Goal: Check status

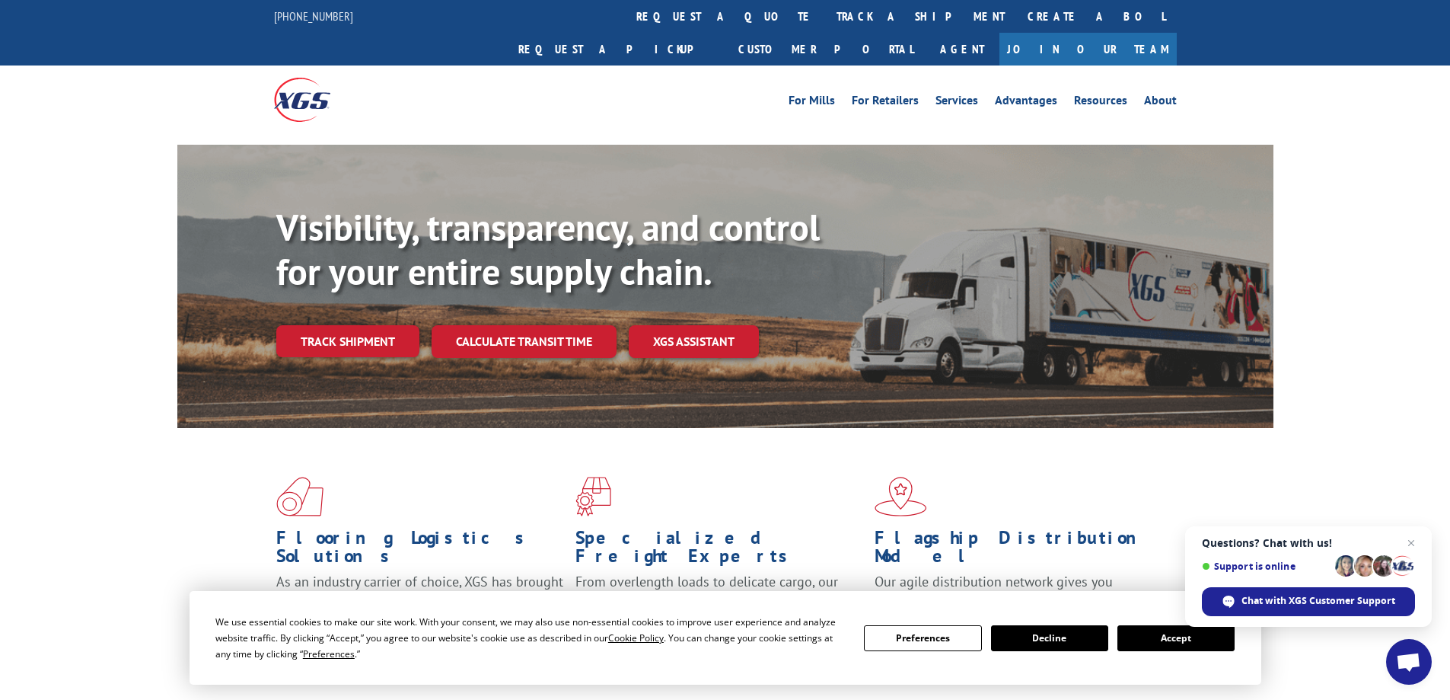
click at [1178, 642] on button "Accept" at bounding box center [1176, 638] width 117 height 26
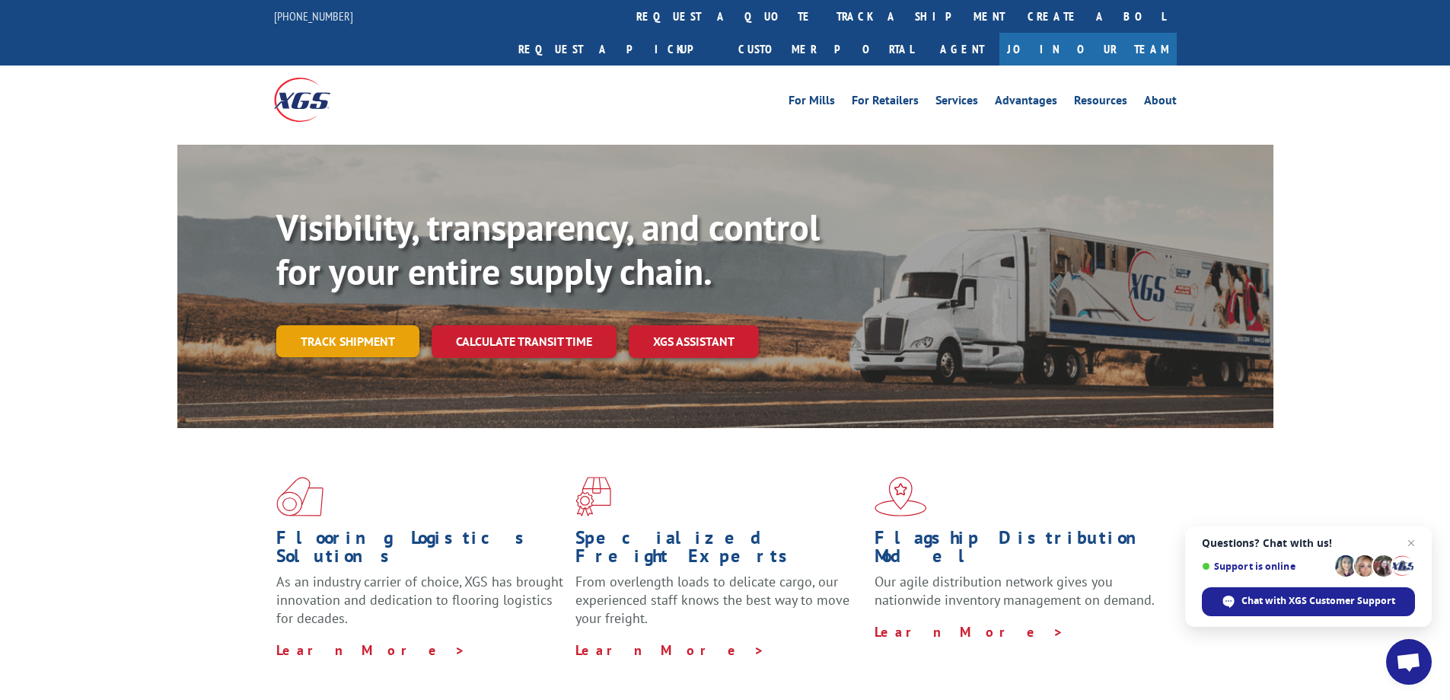
click at [327, 325] on link "Track shipment" at bounding box center [347, 341] width 143 height 32
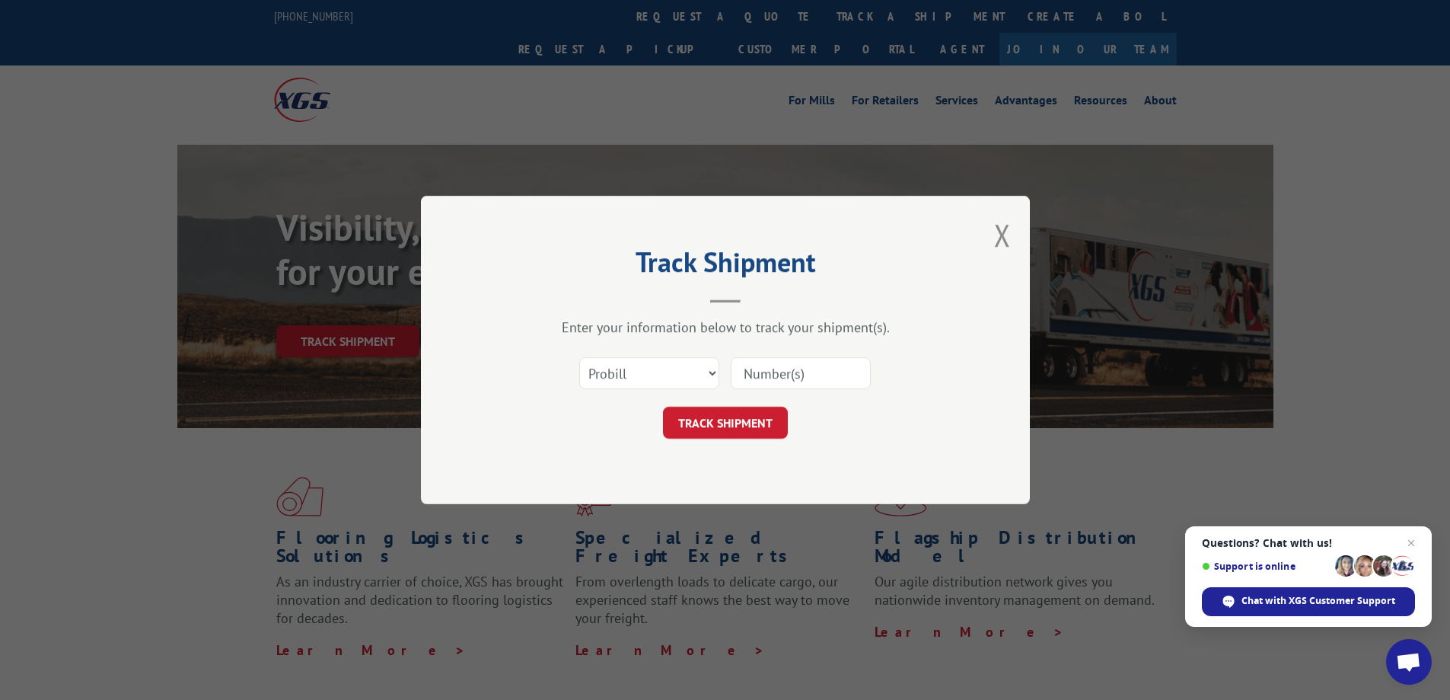
click at [760, 373] on input at bounding box center [801, 373] width 140 height 32
type input "7"
type input "17728416"
click button "TRACK SHIPMENT" at bounding box center [725, 423] width 125 height 32
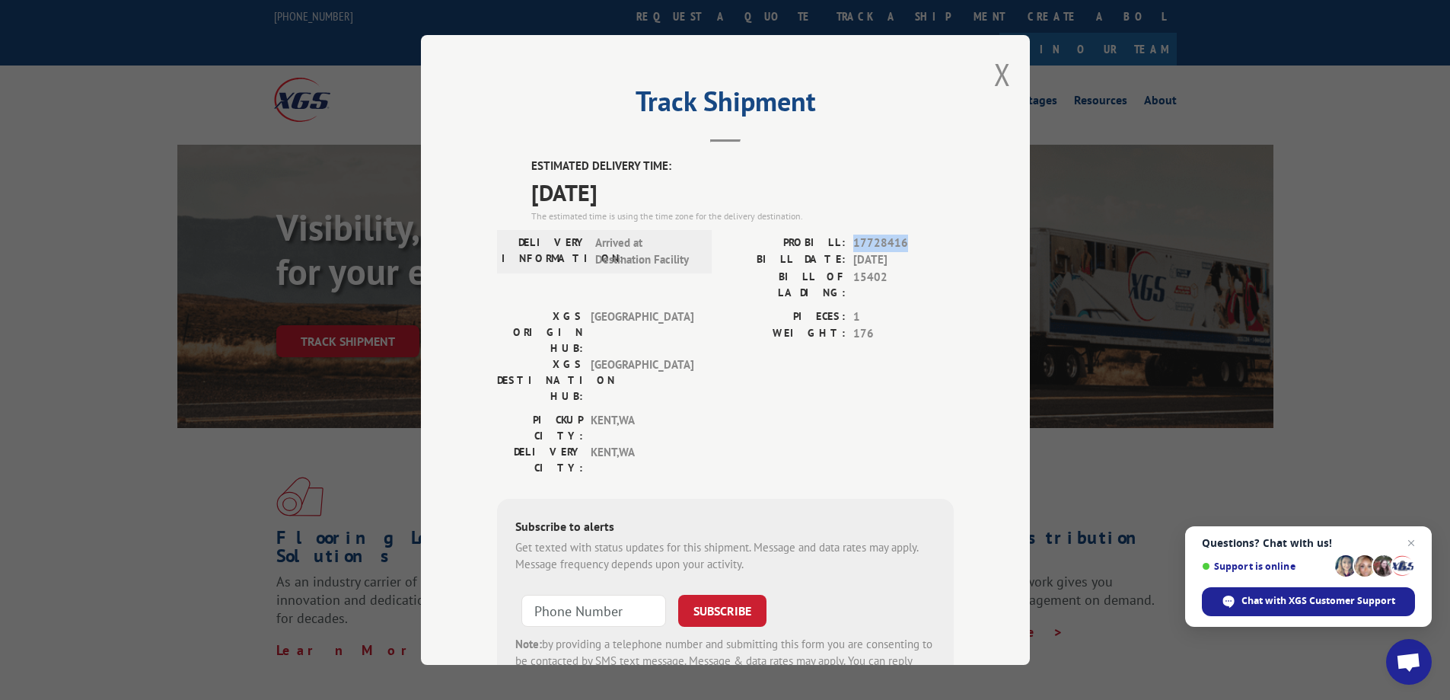
drag, startPoint x: 850, startPoint y: 236, endPoint x: 944, endPoint y: 236, distance: 94.4
click at [944, 236] on span "17728416" at bounding box center [904, 244] width 101 height 18
copy span "17728416"
click at [1300, 604] on span "Chat with XGS Customer Support" at bounding box center [1319, 601] width 154 height 14
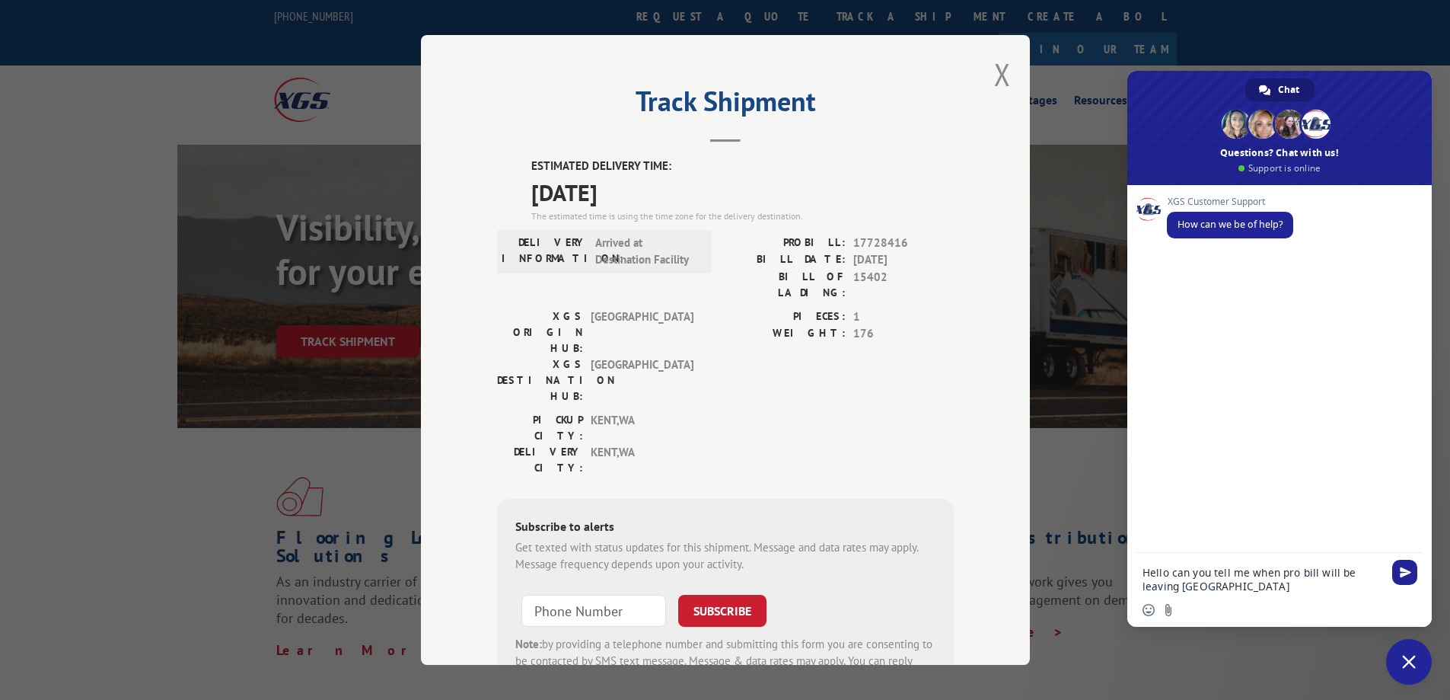
click at [1182, 589] on textarea "Hello can you tell me when pro bill will be leaving [GEOGRAPHIC_DATA]" at bounding box center [1263, 579] width 241 height 27
paste textarea "17728416"
click at [1294, 590] on textarea "Hello can you tell me when pro bill will be leaving 17728416 Kent [GEOGRAPHIC_D…" at bounding box center [1263, 579] width 241 height 27
type textarea "Hello can you tell me when pro bill will be leaving 17728416 Kent [GEOGRAPHIC_D…"
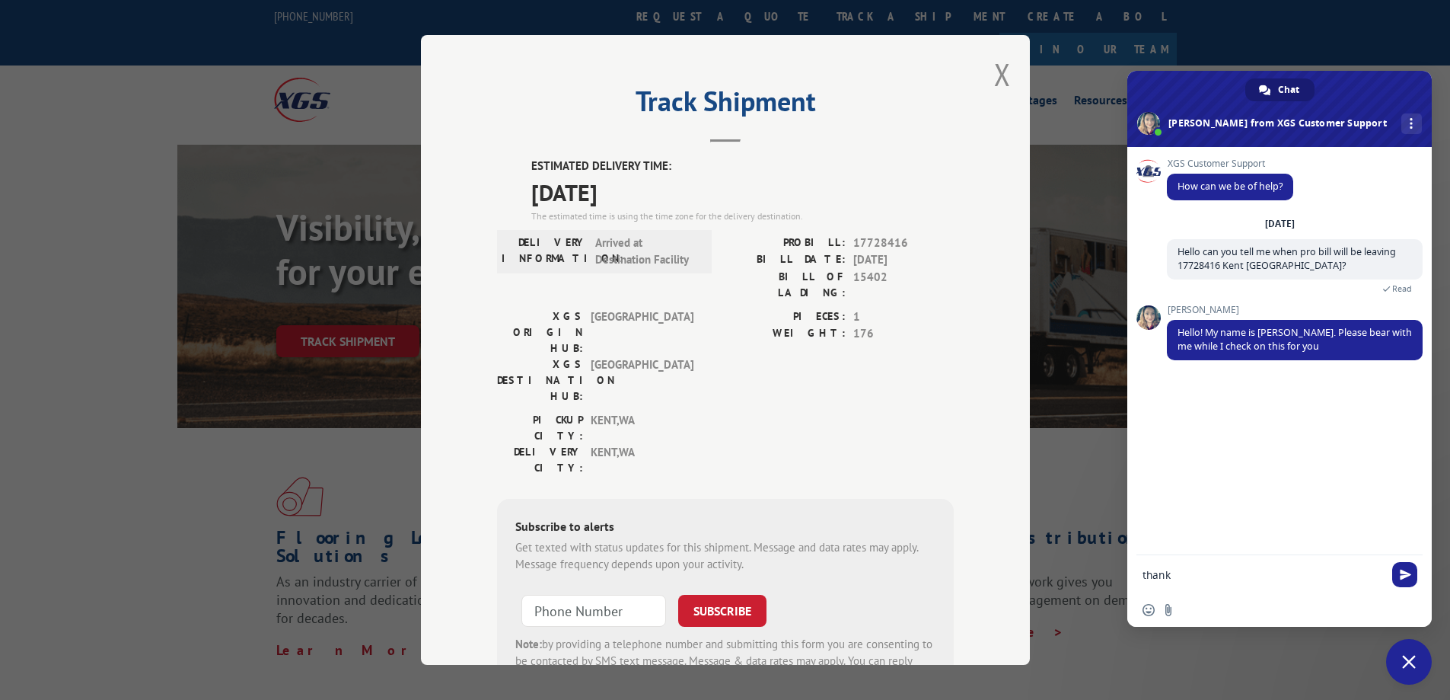
type textarea "thanks"
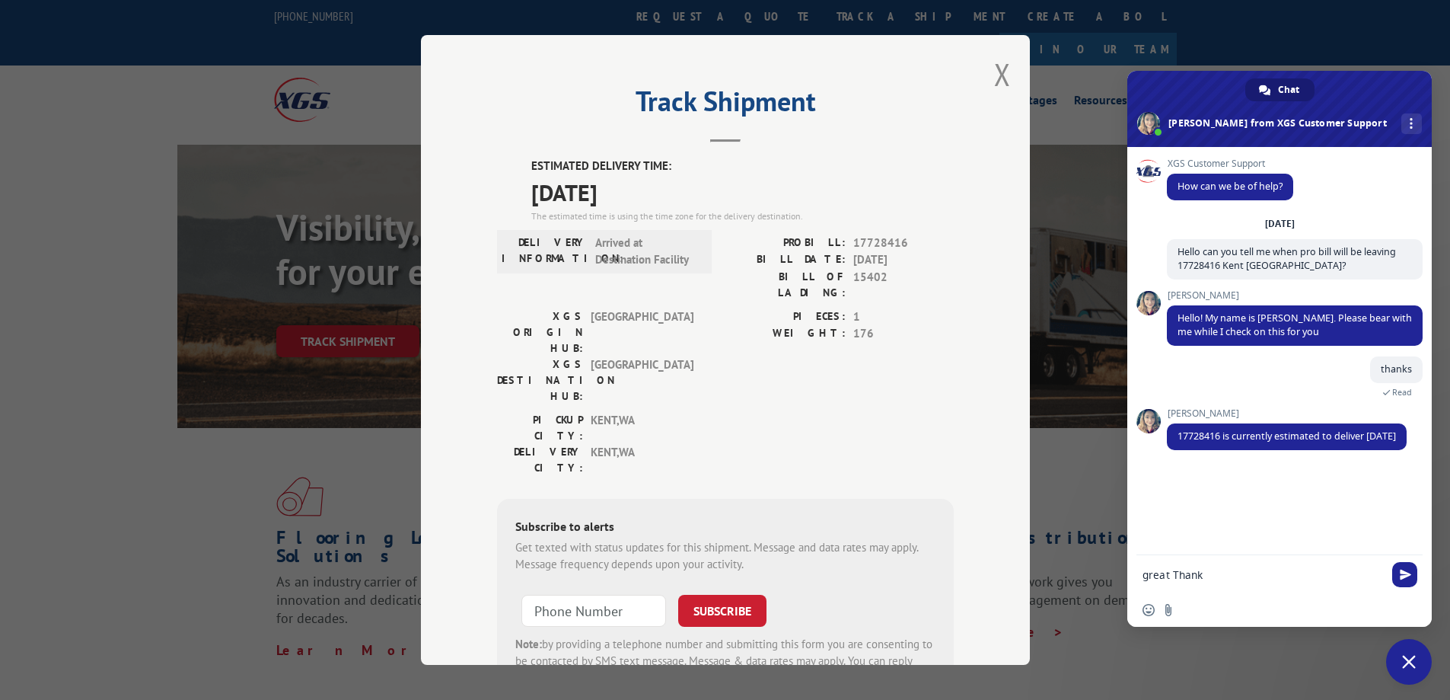
type textarea "great Thanks"
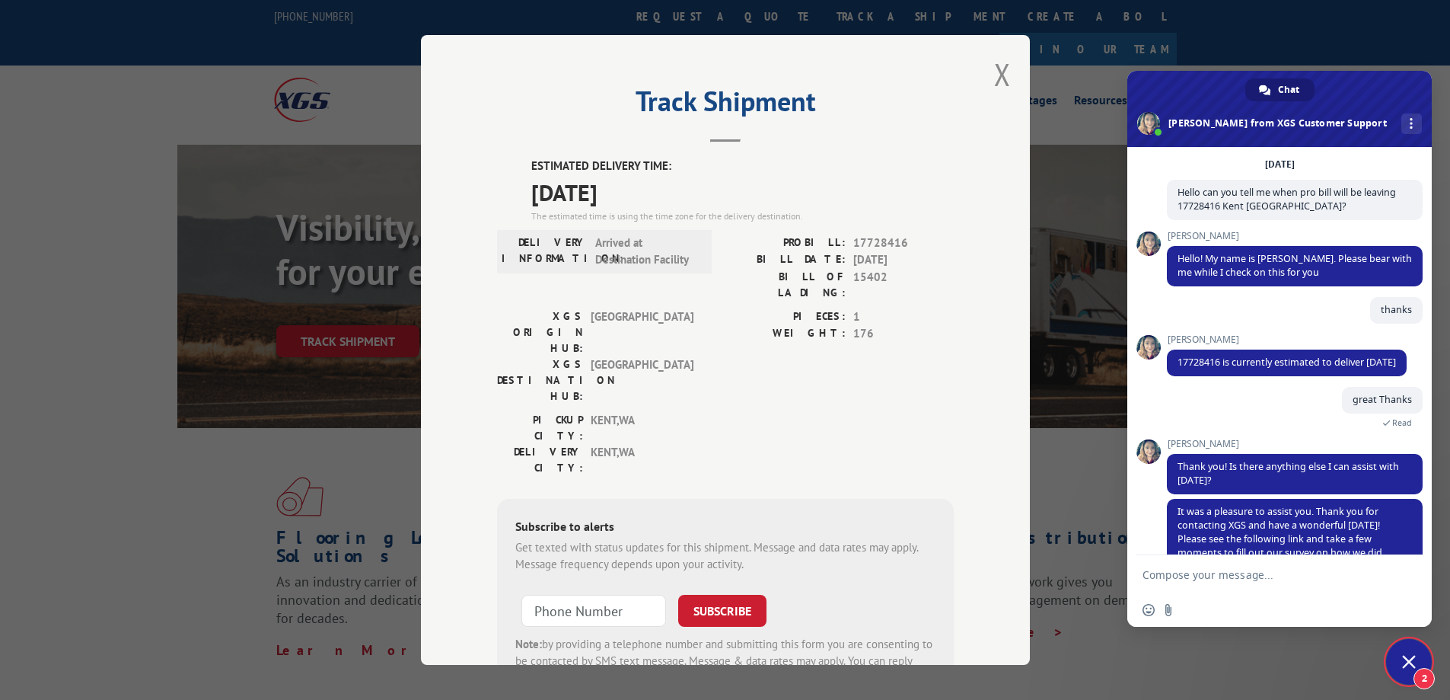
scroll to position [129, 0]
